Goal: Information Seeking & Learning: Learn about a topic

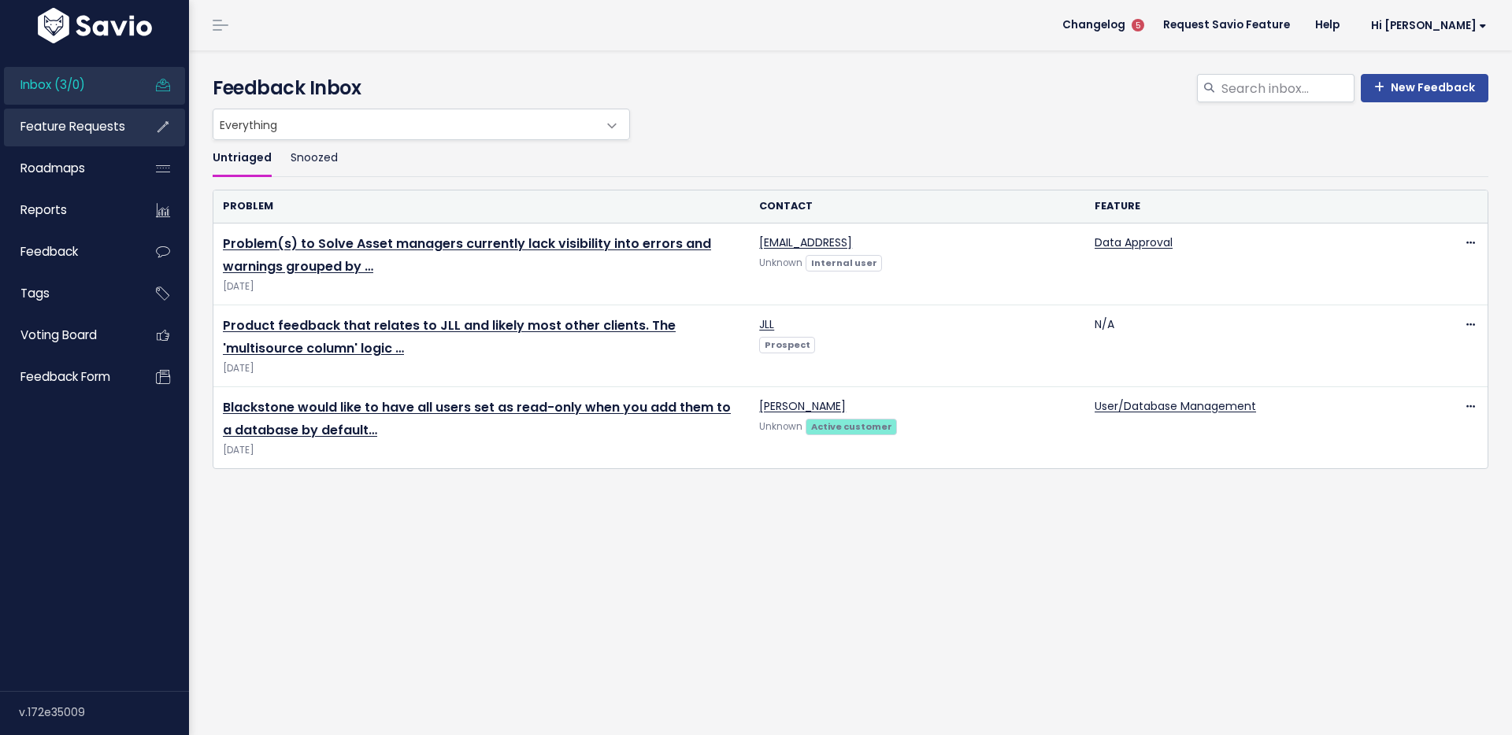
click at [94, 139] on link "Feature Requests" at bounding box center [67, 127] width 127 height 36
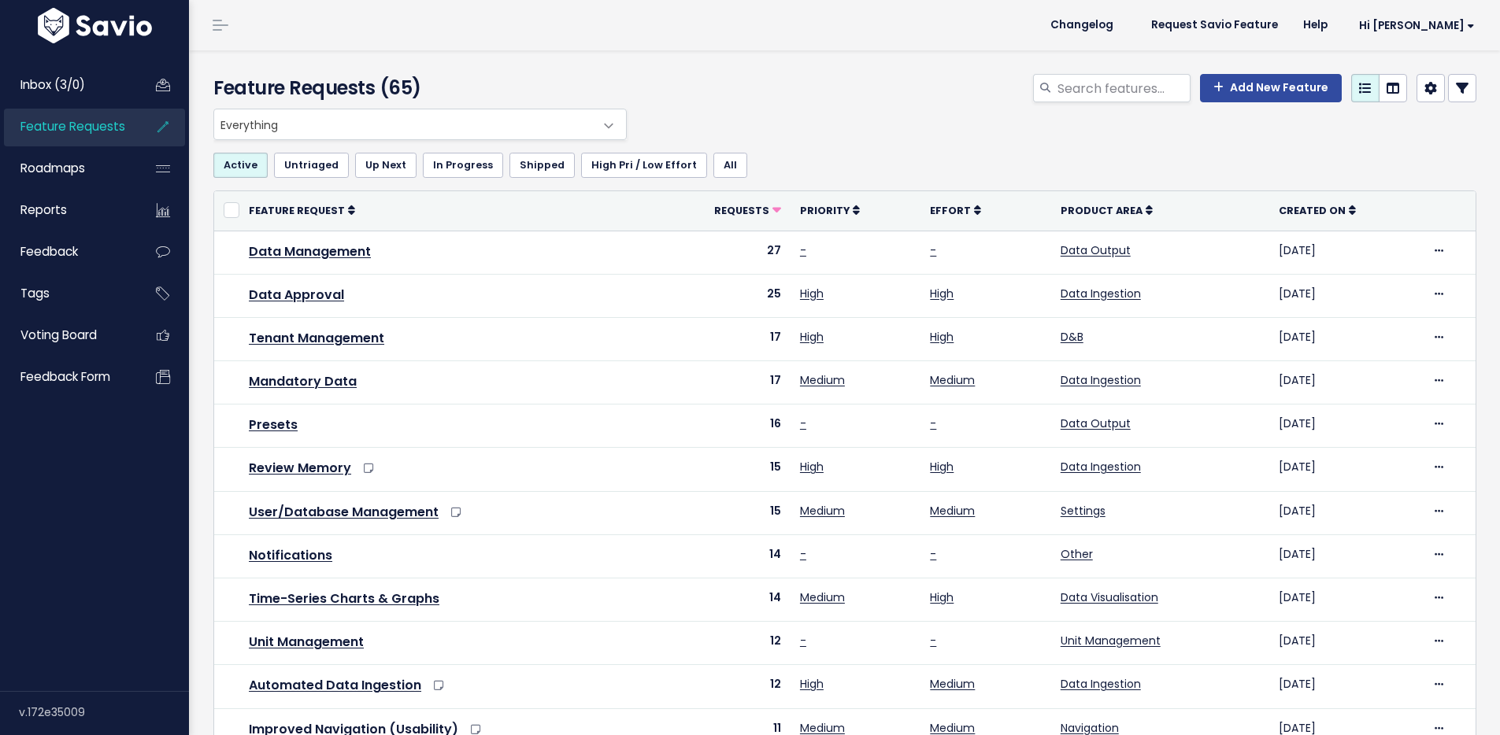
click at [348, 122] on span "Everything" at bounding box center [404, 124] width 380 height 30
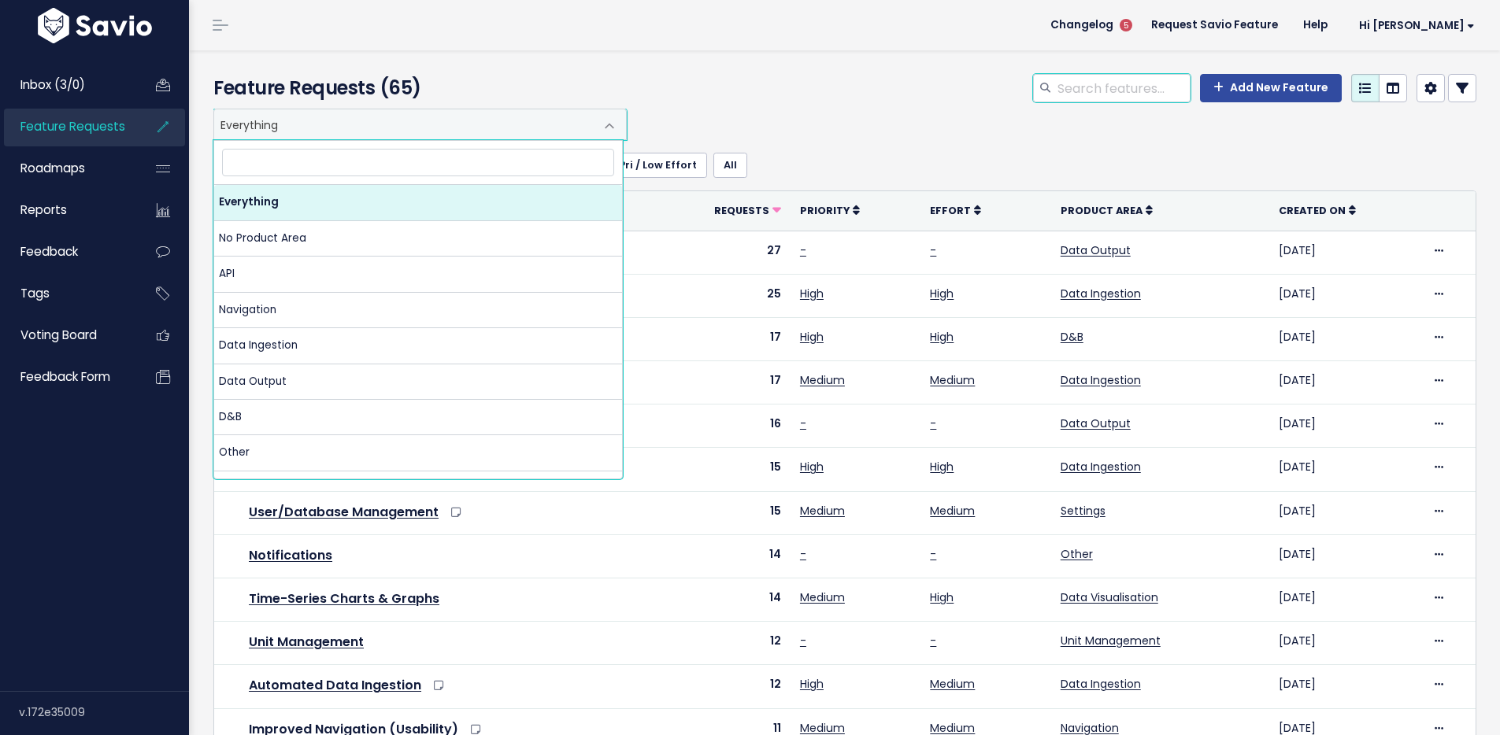
click at [1075, 86] on input "search" at bounding box center [1123, 88] width 135 height 28
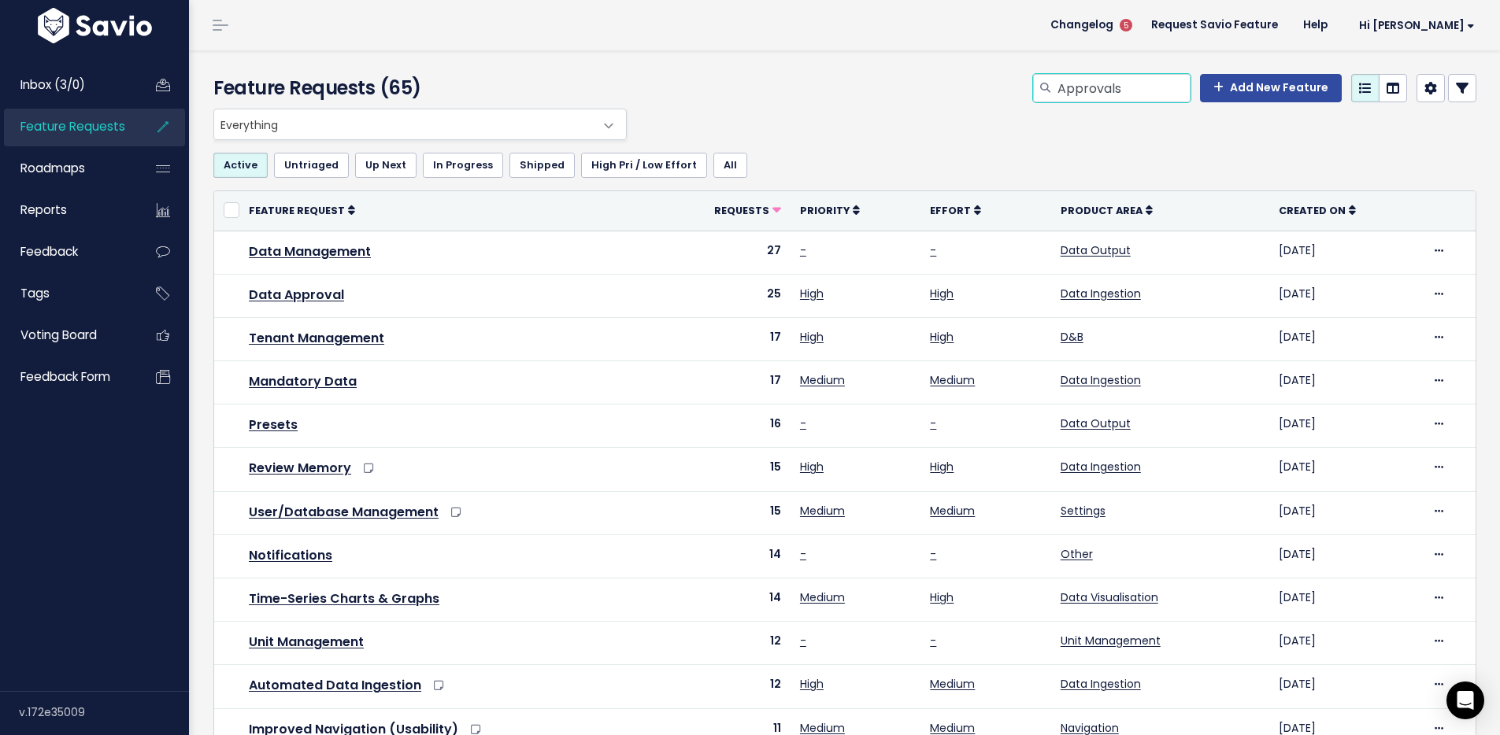
type input "Approvals"
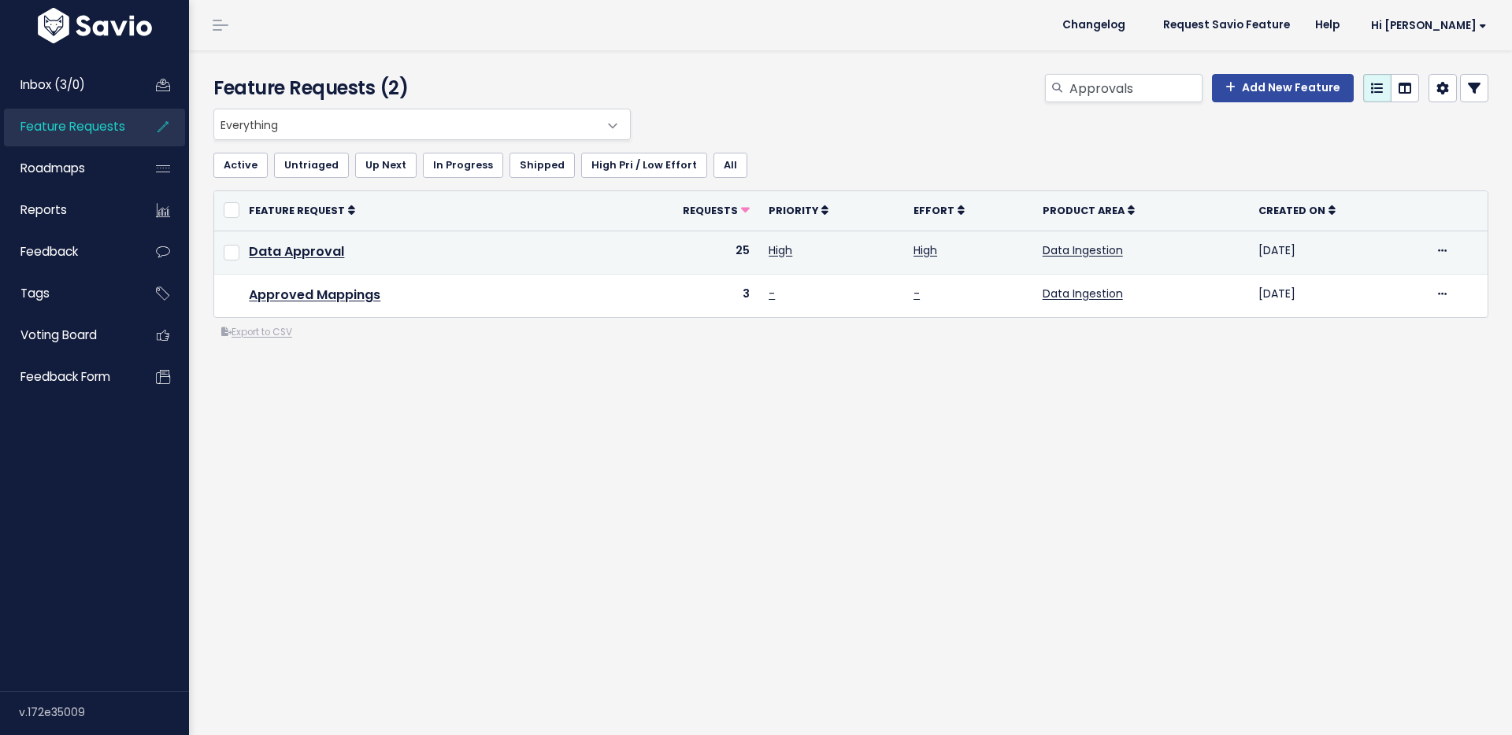
click at [301, 232] on td "Data Approval" at bounding box center [420, 252] width 362 height 43
click at [301, 243] on link "Data Approval" at bounding box center [296, 252] width 95 height 18
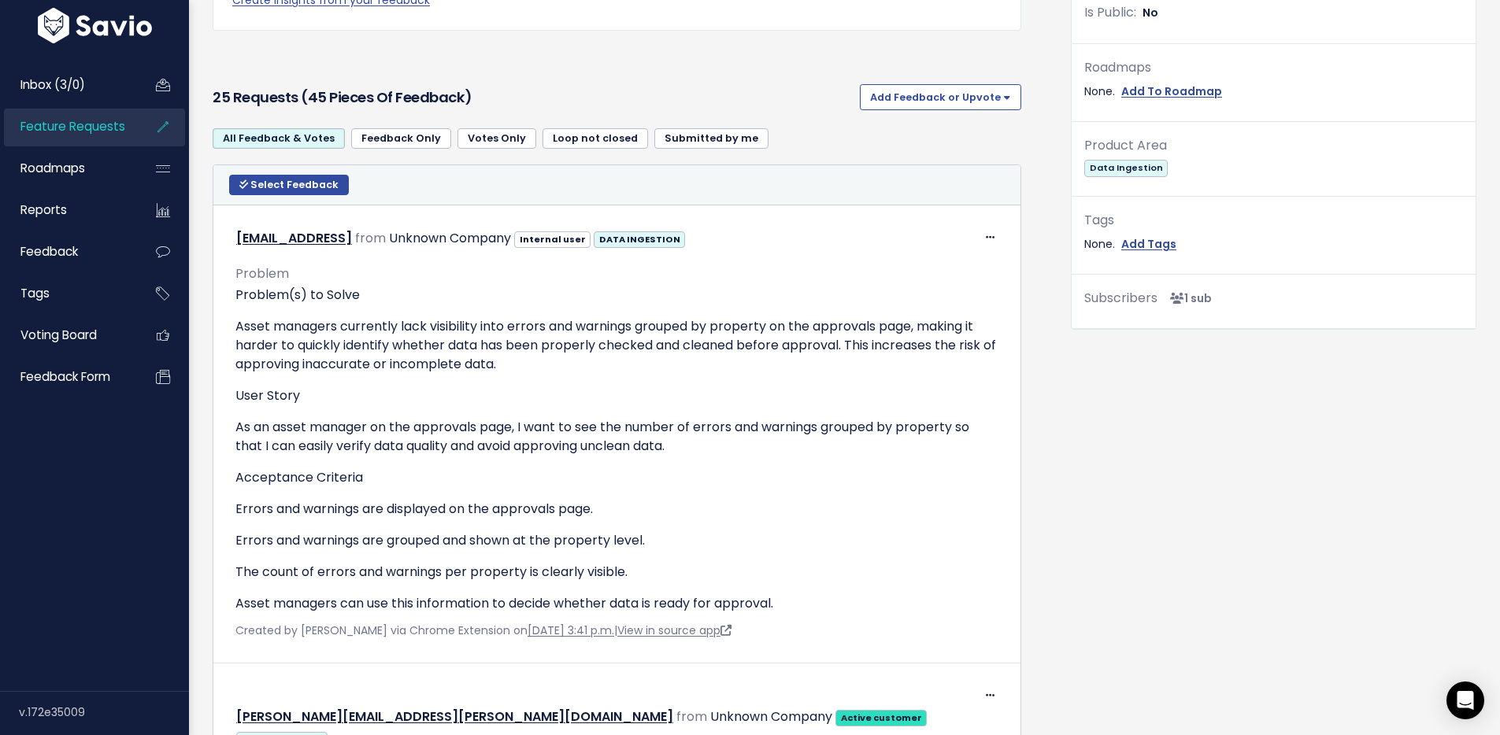
scroll to position [539, 0]
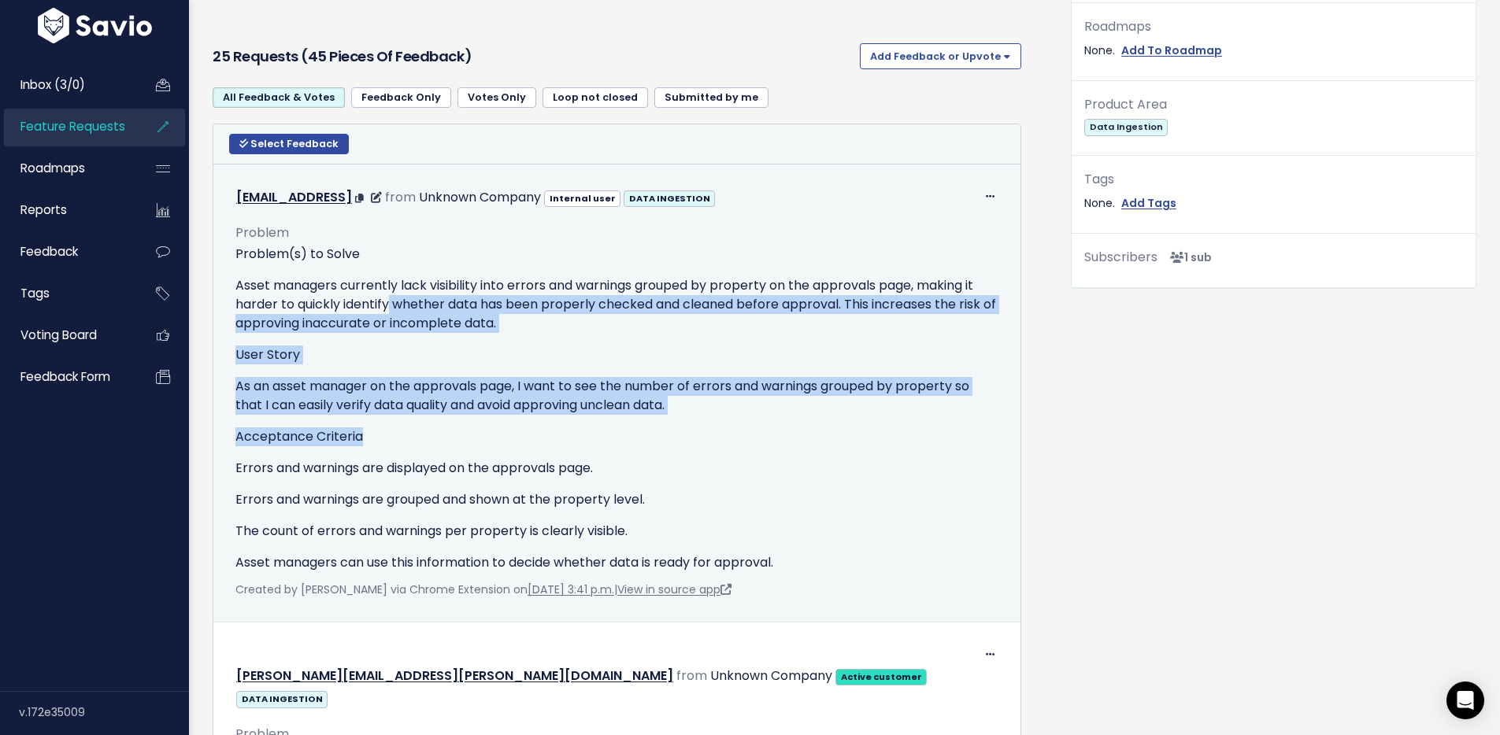
drag, startPoint x: 394, startPoint y: 309, endPoint x: 550, endPoint y: 450, distance: 209.7
click at [550, 450] on div "Problem(s) to Solve Asset managers currently lack visibility into errors and wa…" at bounding box center [616, 409] width 763 height 328
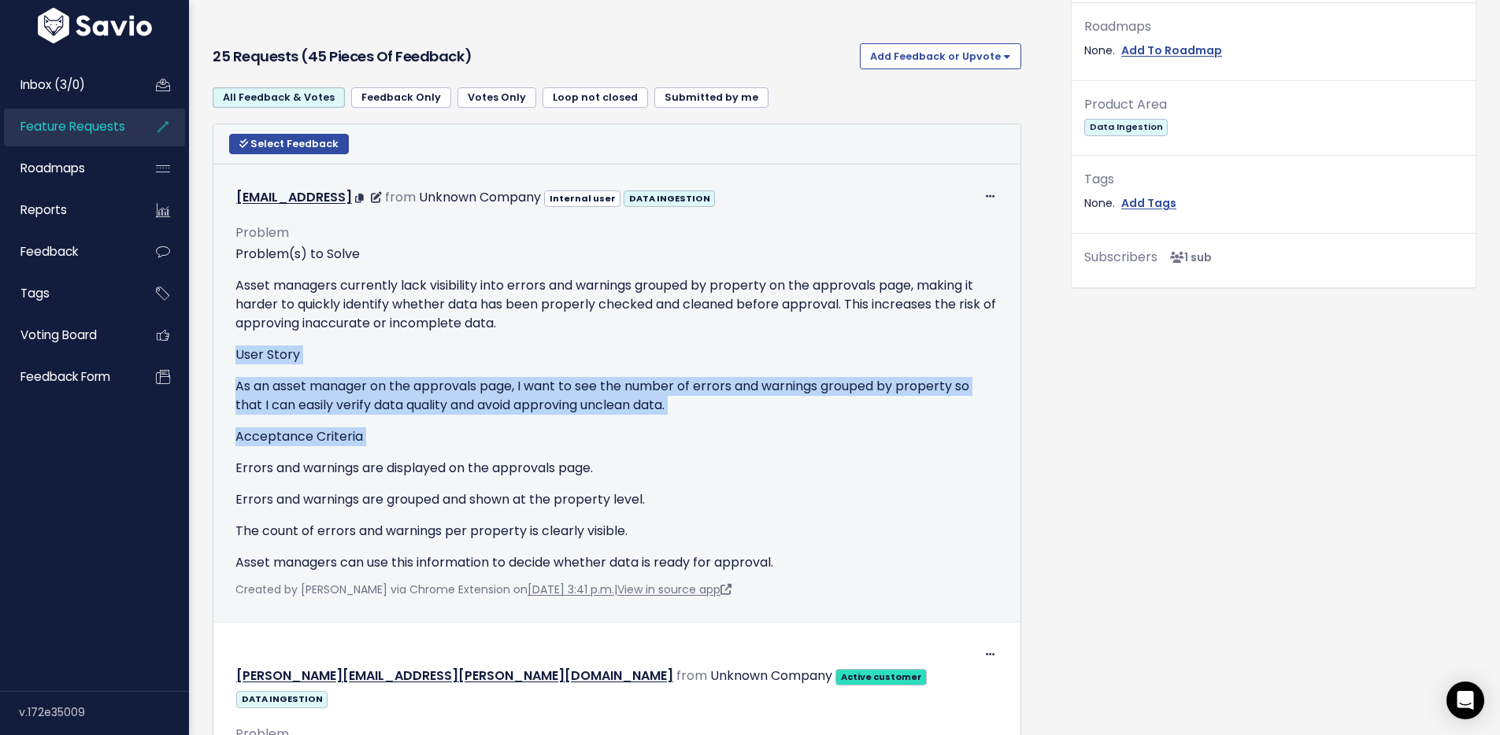
drag, startPoint x: 517, startPoint y: 325, endPoint x: 594, endPoint y: 451, distance: 147.3
click at [594, 451] on div "Problem(s) to Solve Asset managers currently lack visibility into errors and wa…" at bounding box center [616, 409] width 763 height 328
drag, startPoint x: 569, startPoint y: 393, endPoint x: 560, endPoint y: 371, distance: 23.7
click at [563, 379] on div "Problem(s) to Solve Asset managers currently lack visibility into errors and wa…" at bounding box center [616, 409] width 763 height 328
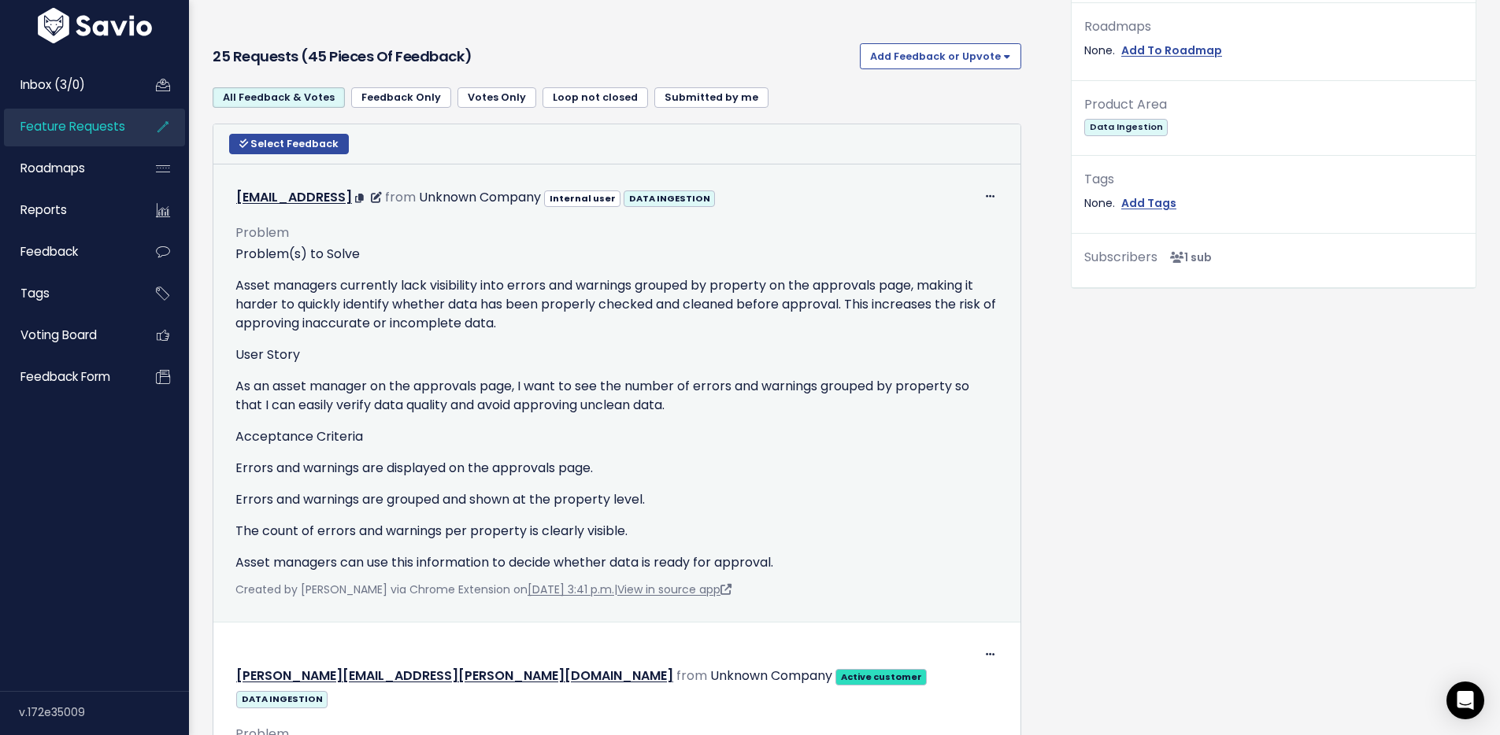
click at [560, 371] on div "Problem(s) to Solve Asset managers currently lack visibility into errors and wa…" at bounding box center [616, 409] width 763 height 328
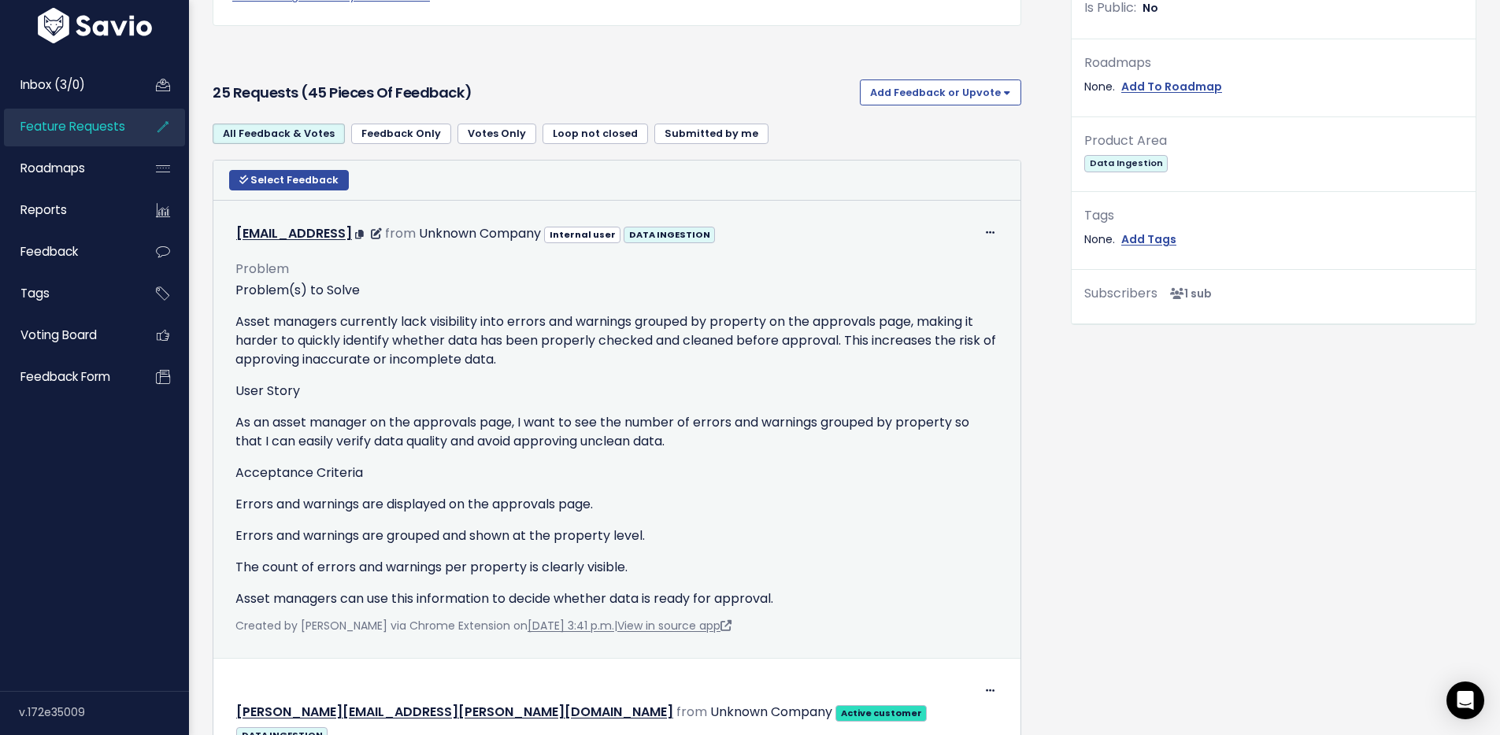
scroll to position [473, 0]
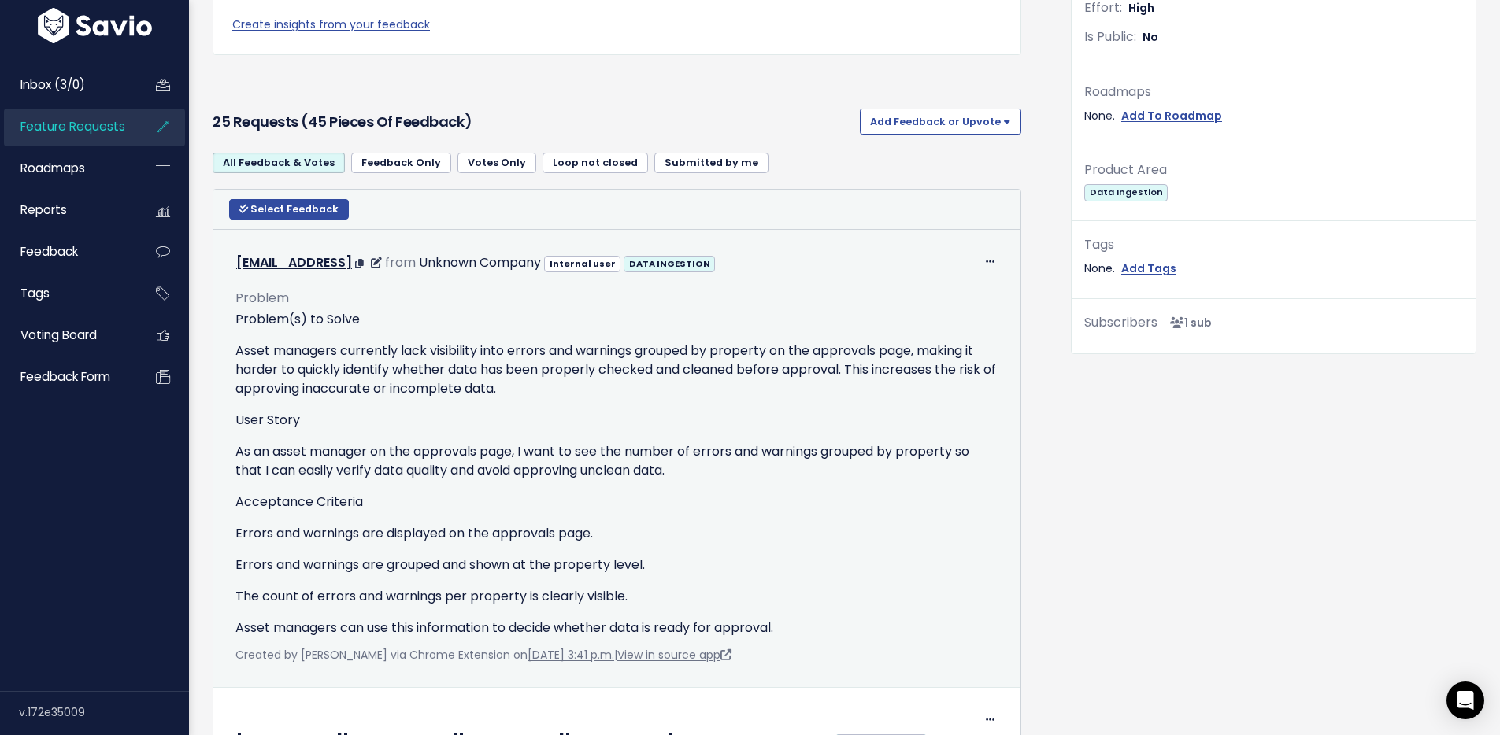
click at [615, 489] on div "Problem(s) to Solve Asset managers currently lack visibility into errors and wa…" at bounding box center [616, 474] width 763 height 328
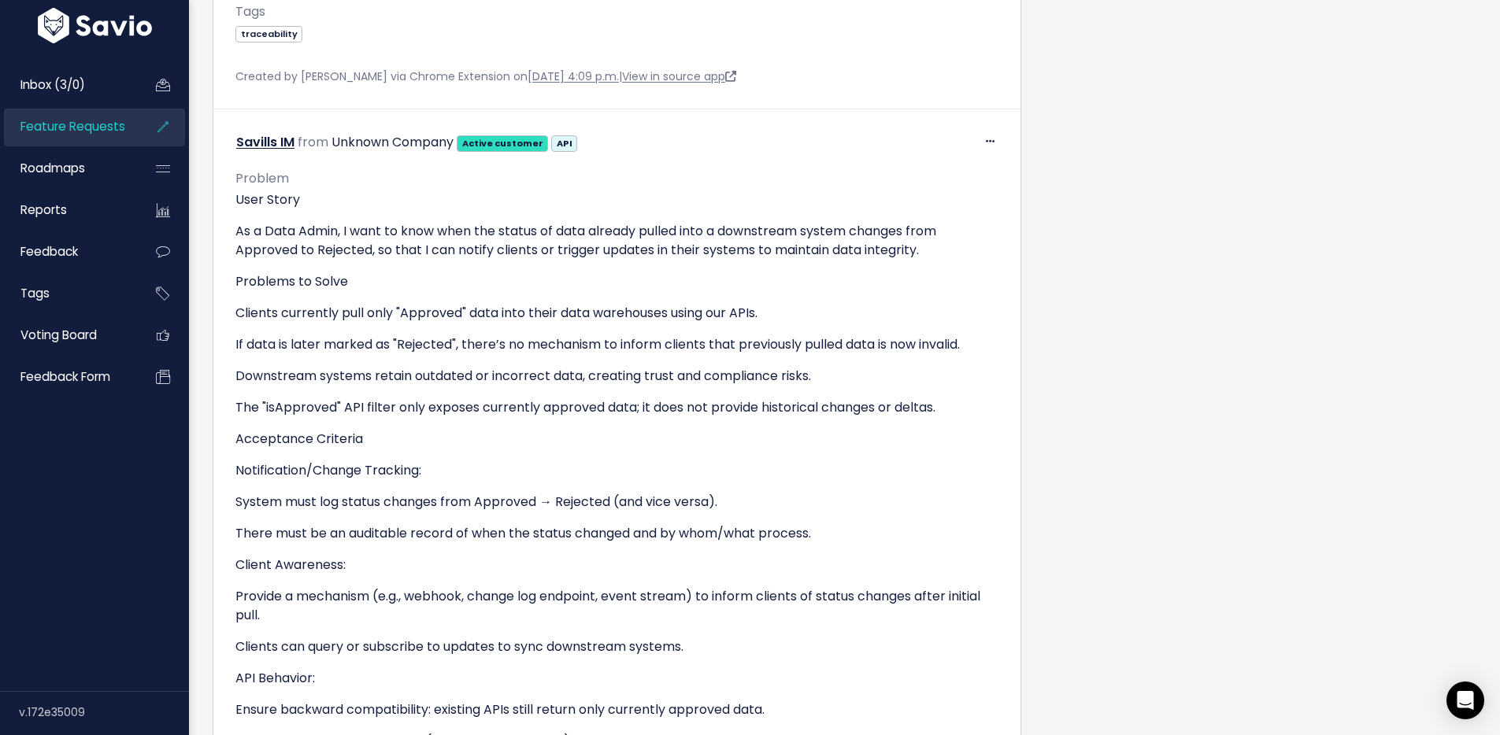
scroll to position [977, 0]
